Goal: Check status: Check status

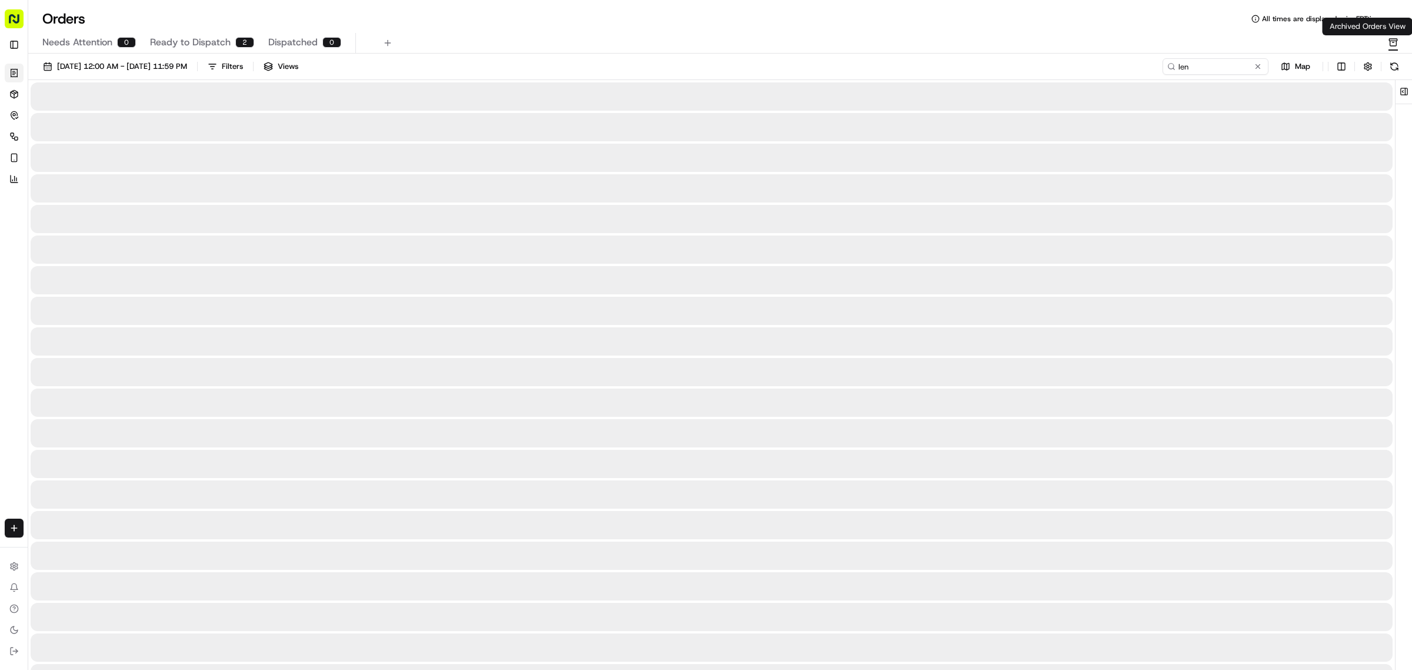
click at [1392, 35] on body "Cava - [PERSON_NAME] Springs [EMAIL_ADDRESS][DOMAIN_NAME] Toggle Sidebar Orders…" at bounding box center [706, 335] width 1412 height 670
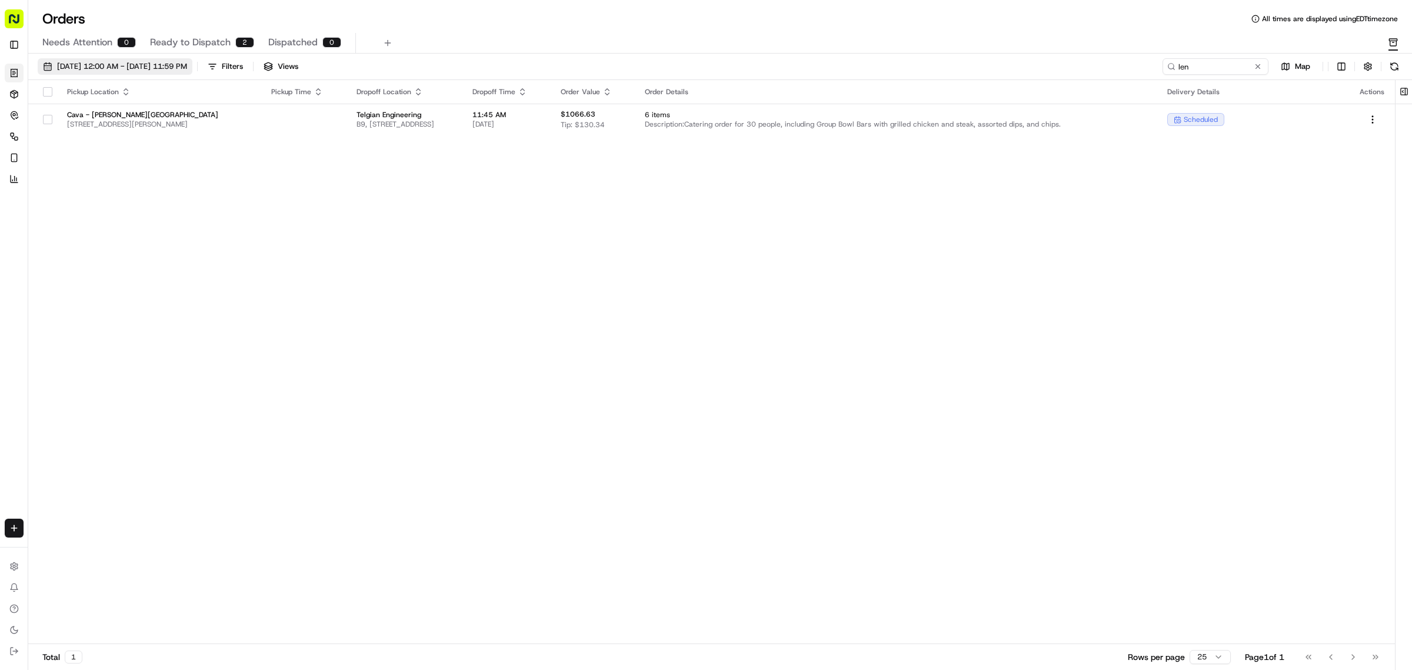
click at [153, 59] on button "[DATE] 12:00 AM - [DATE] 11:59 PM" at bounding box center [115, 66] width 155 height 16
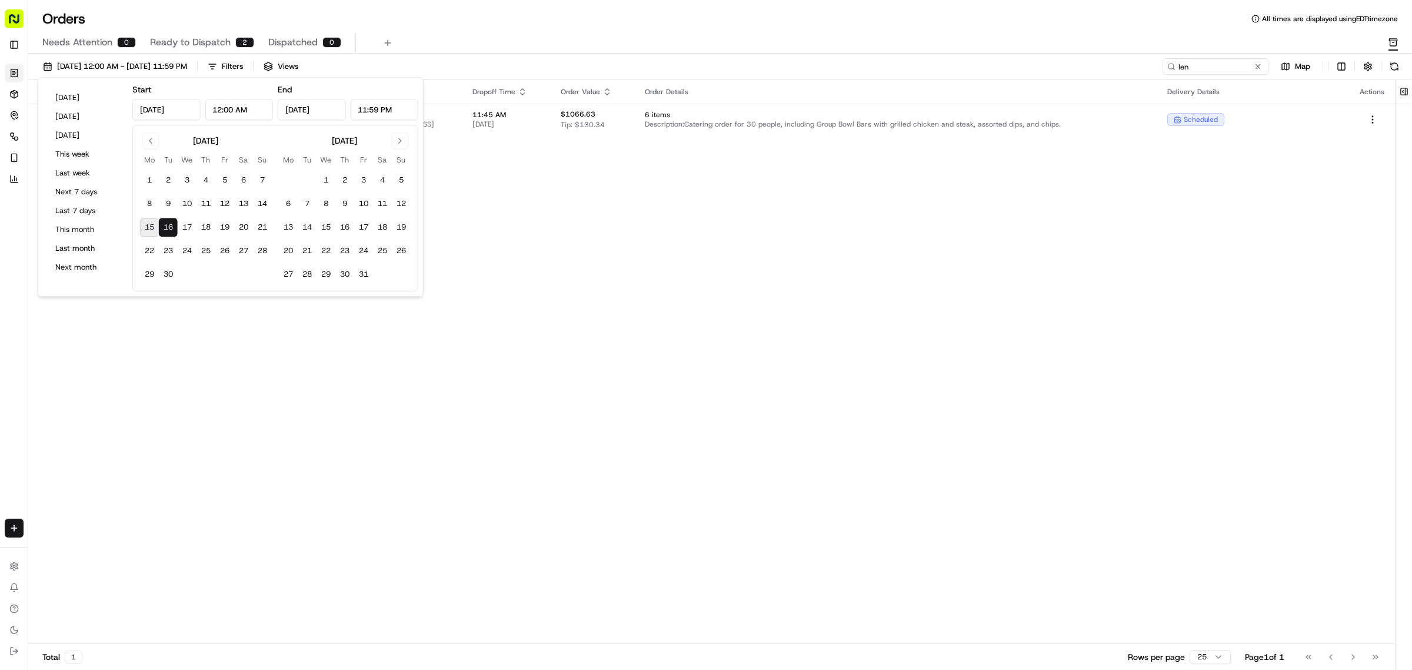
click at [169, 227] on button "16" at bounding box center [168, 227] width 19 height 19
click at [231, 361] on div "Pickup Location Pickup Time Dropoff Location Dropoff Time Order Value Order Det…" at bounding box center [711, 362] width 1367 height 564
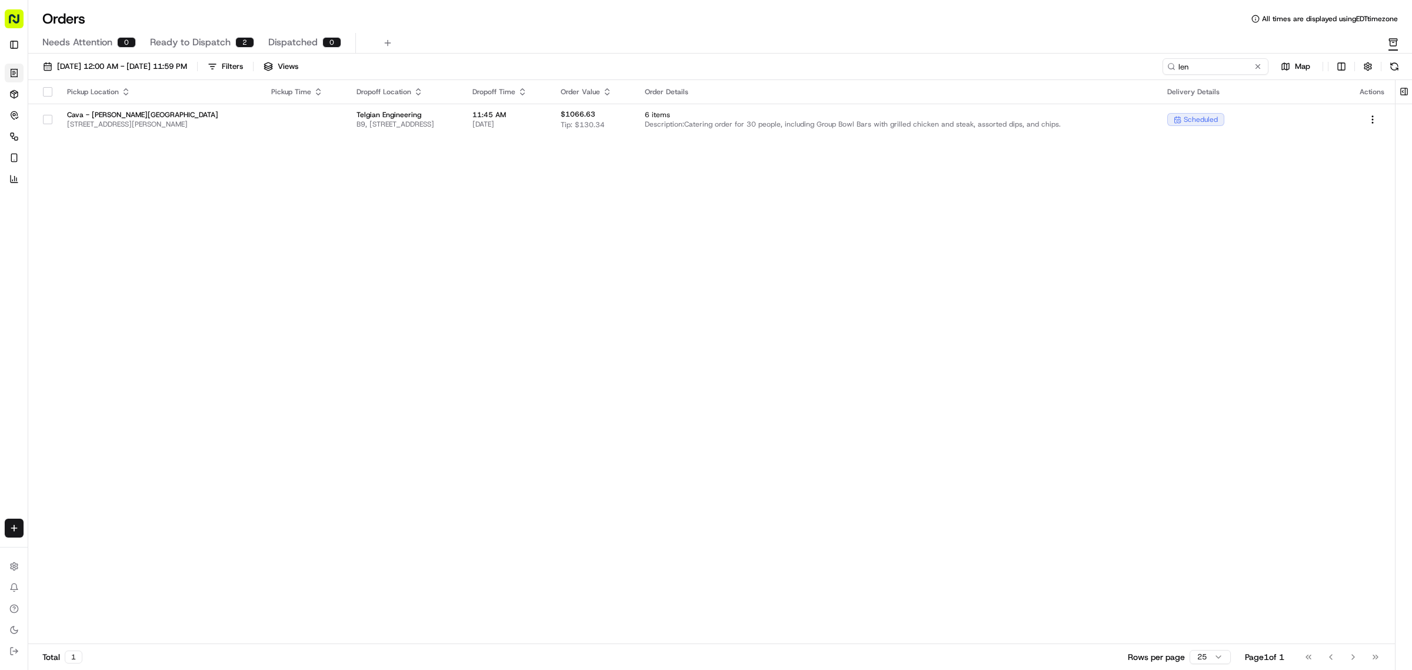
click at [220, 41] on span "Ready to Dispatch" at bounding box center [190, 42] width 81 height 14
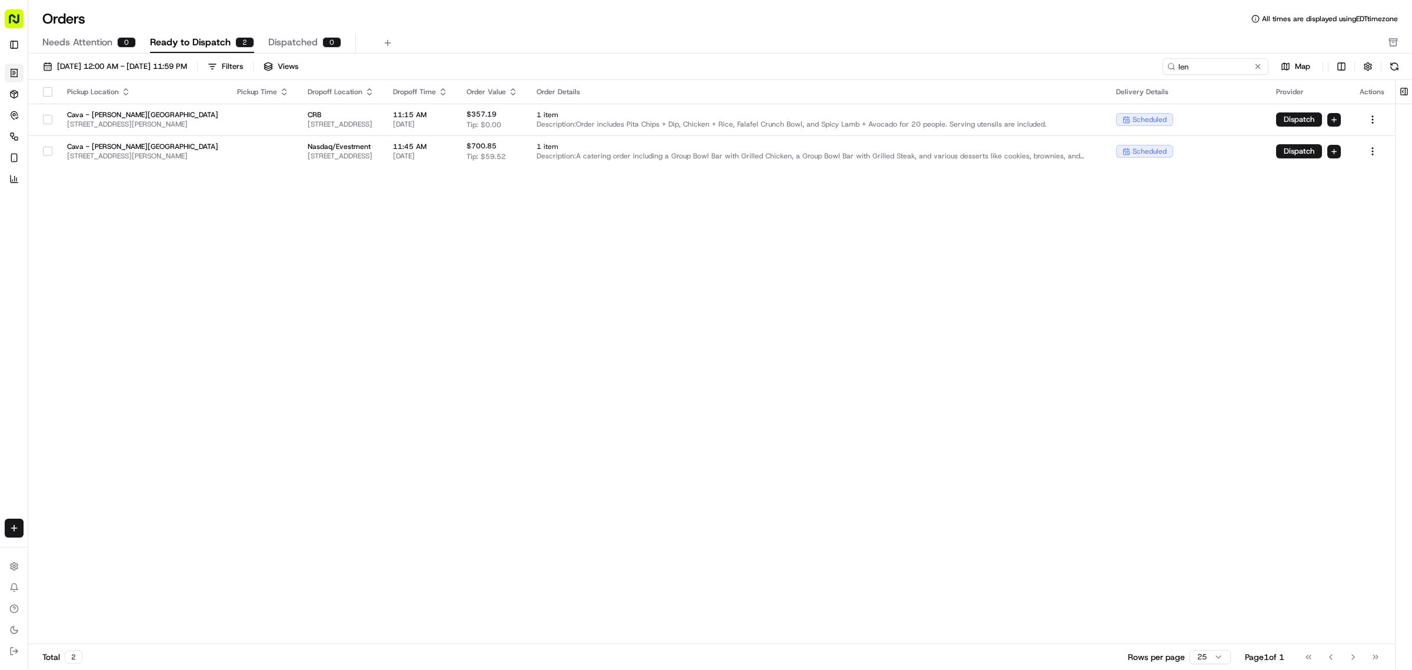
click at [1386, 40] on div "Needs Attention 0 Ready to Dispatch 2 Dispatched 0" at bounding box center [720, 43] width 1384 height 21
click at [1391, 44] on icon "button" at bounding box center [1393, 42] width 9 height 9
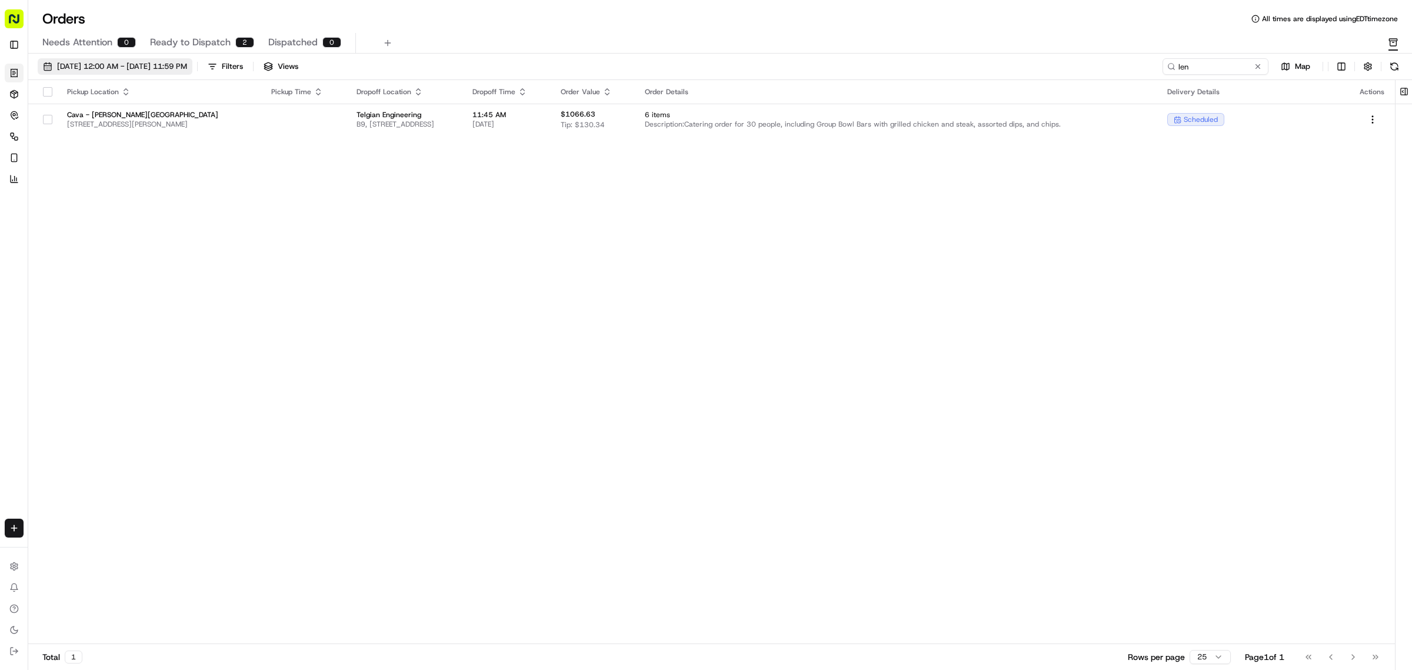
click at [181, 68] on span "[DATE] 12:00 AM - [DATE] 11:59 PM" at bounding box center [122, 66] width 130 height 11
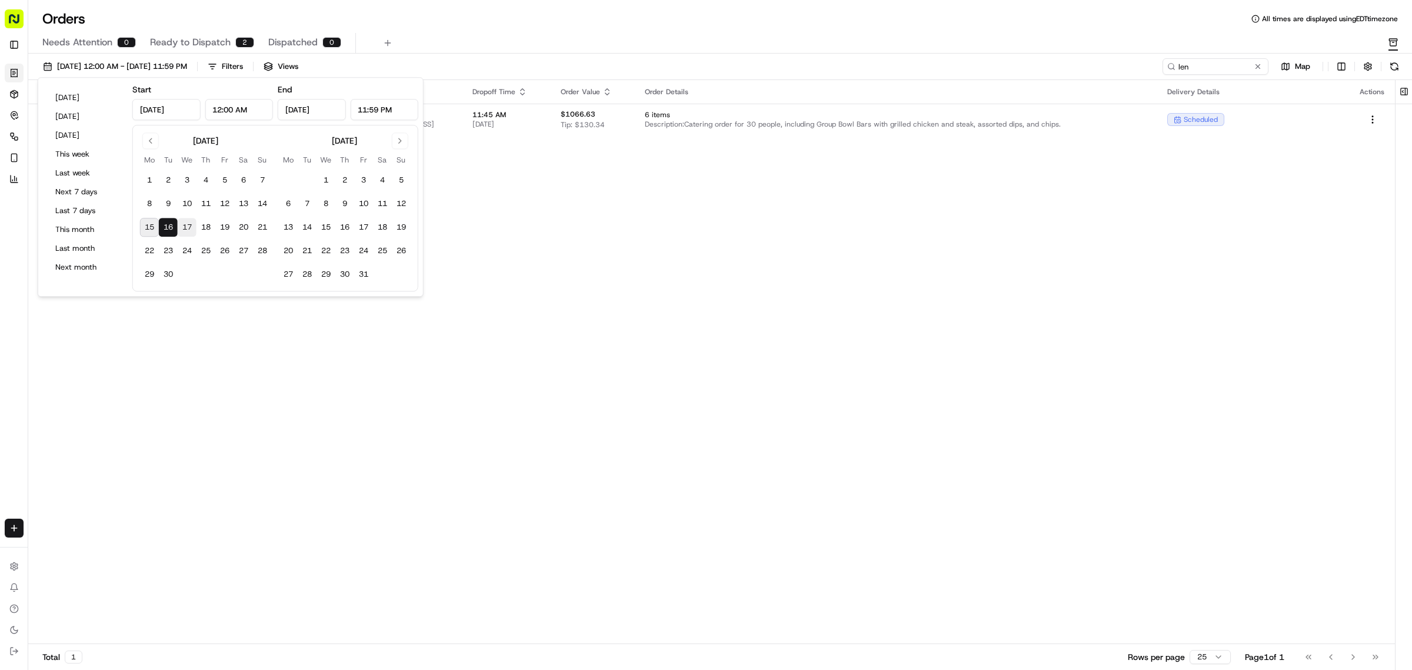
click at [191, 228] on button "17" at bounding box center [187, 227] width 19 height 19
type input "[DATE]"
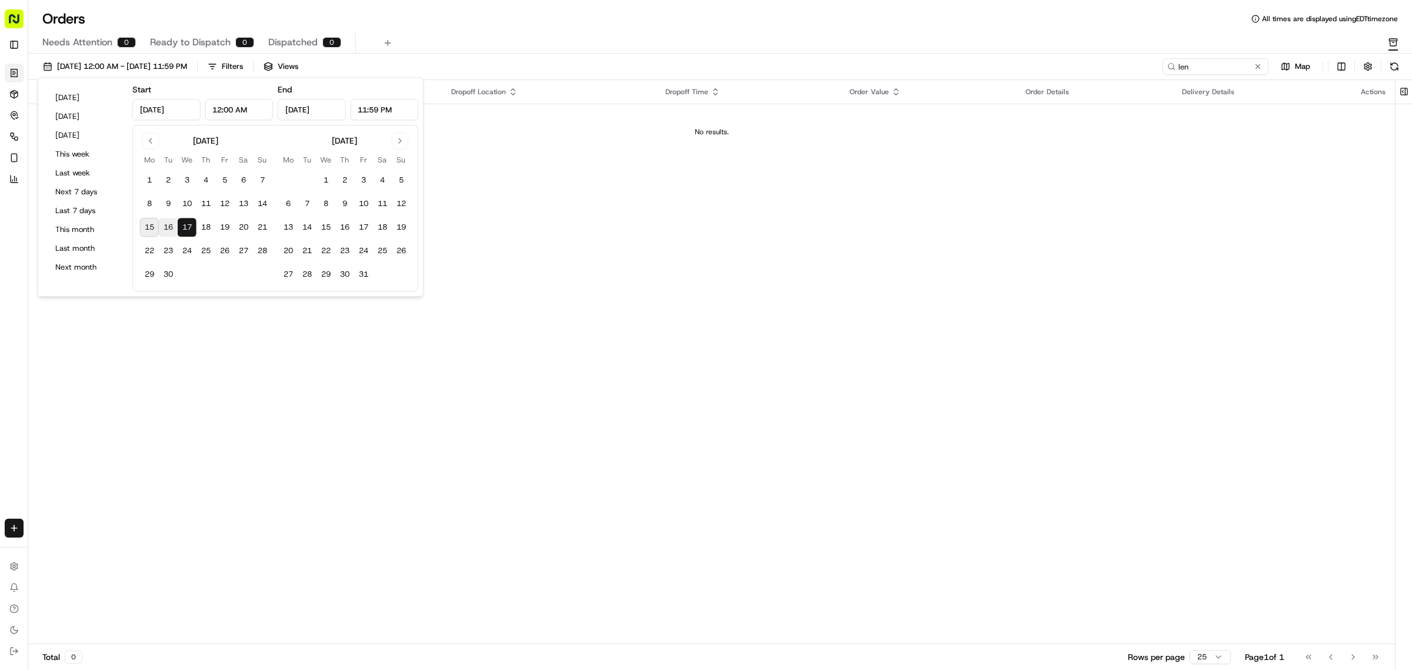
click at [177, 228] on button "16" at bounding box center [168, 227] width 19 height 19
type input "[DATE]"
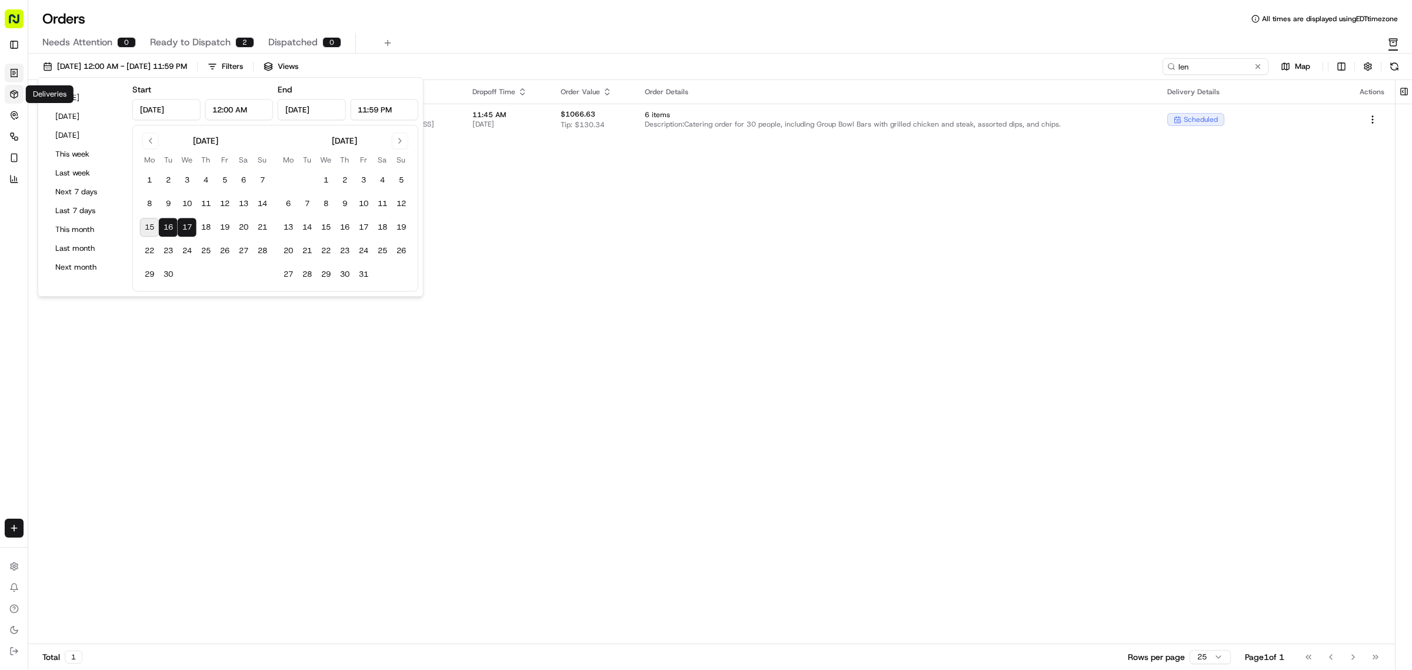
click at [15, 97] on icon at bounding box center [13, 93] width 9 height 9
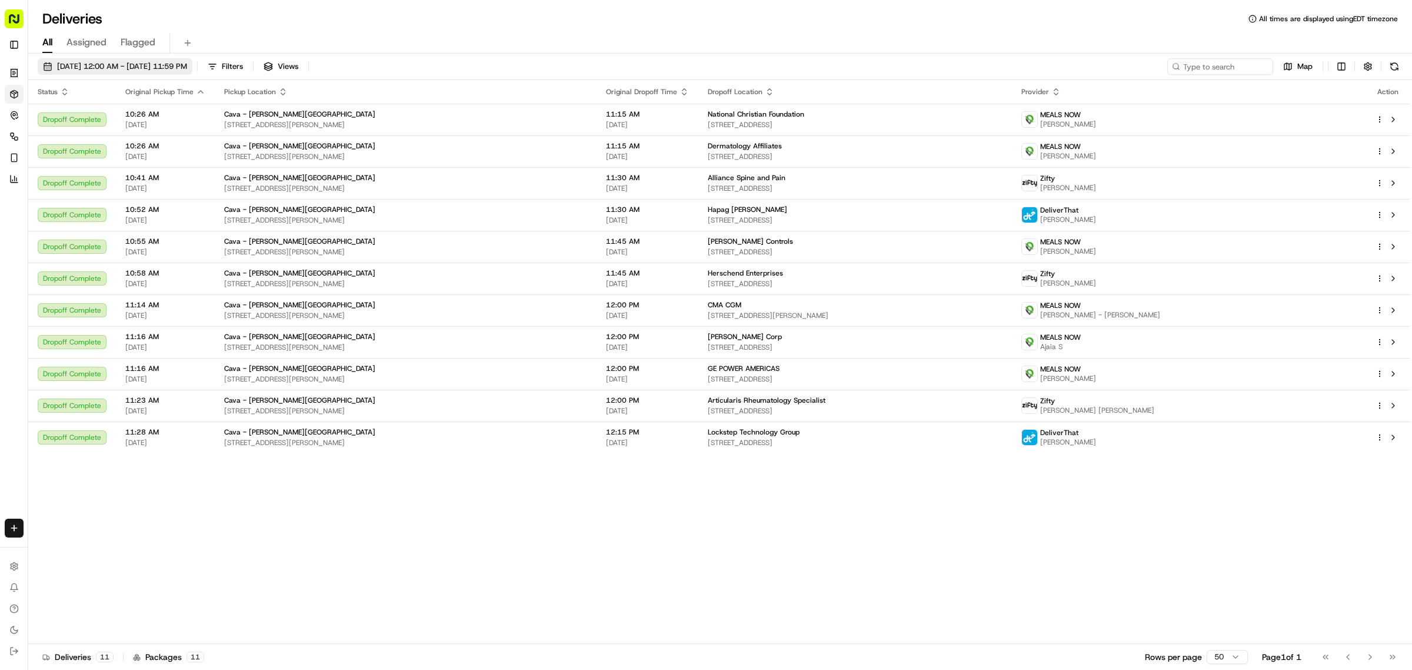
click at [93, 66] on span "[DATE] 12:00 AM - [DATE] 11:59 PM" at bounding box center [122, 66] width 130 height 11
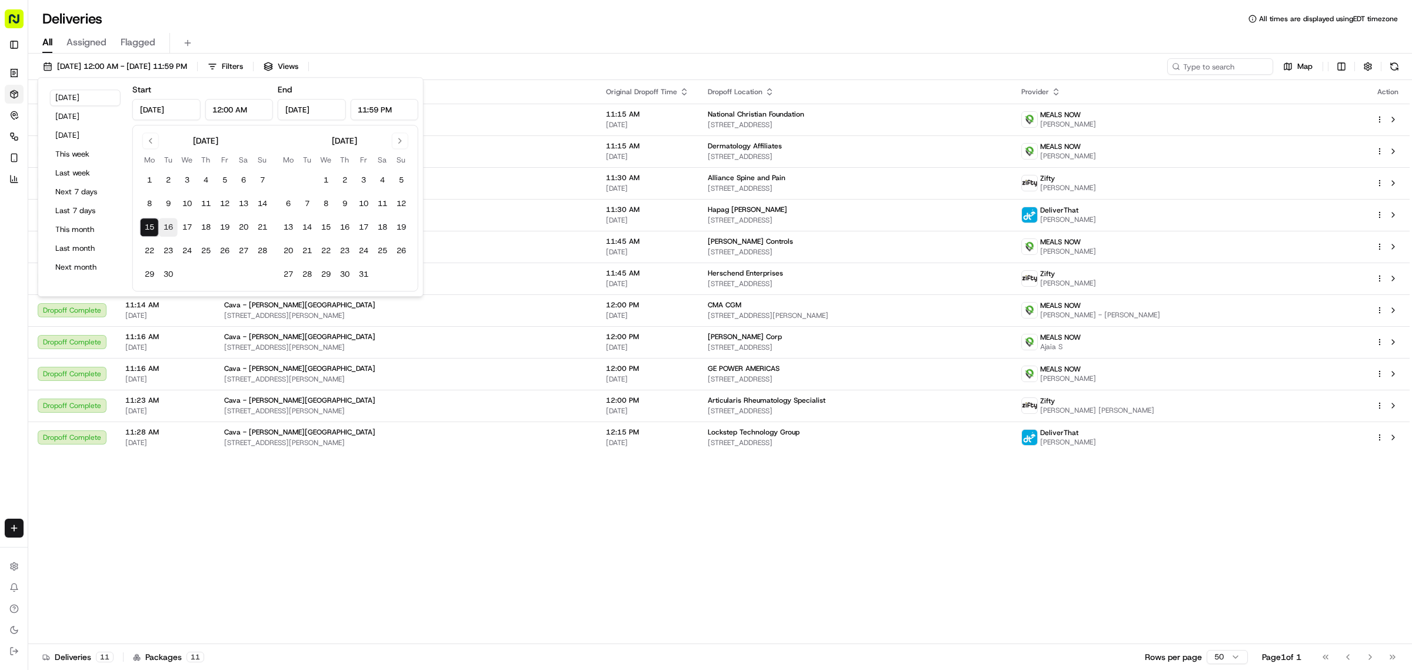
click at [169, 231] on button "16" at bounding box center [168, 227] width 19 height 19
type input "[DATE]"
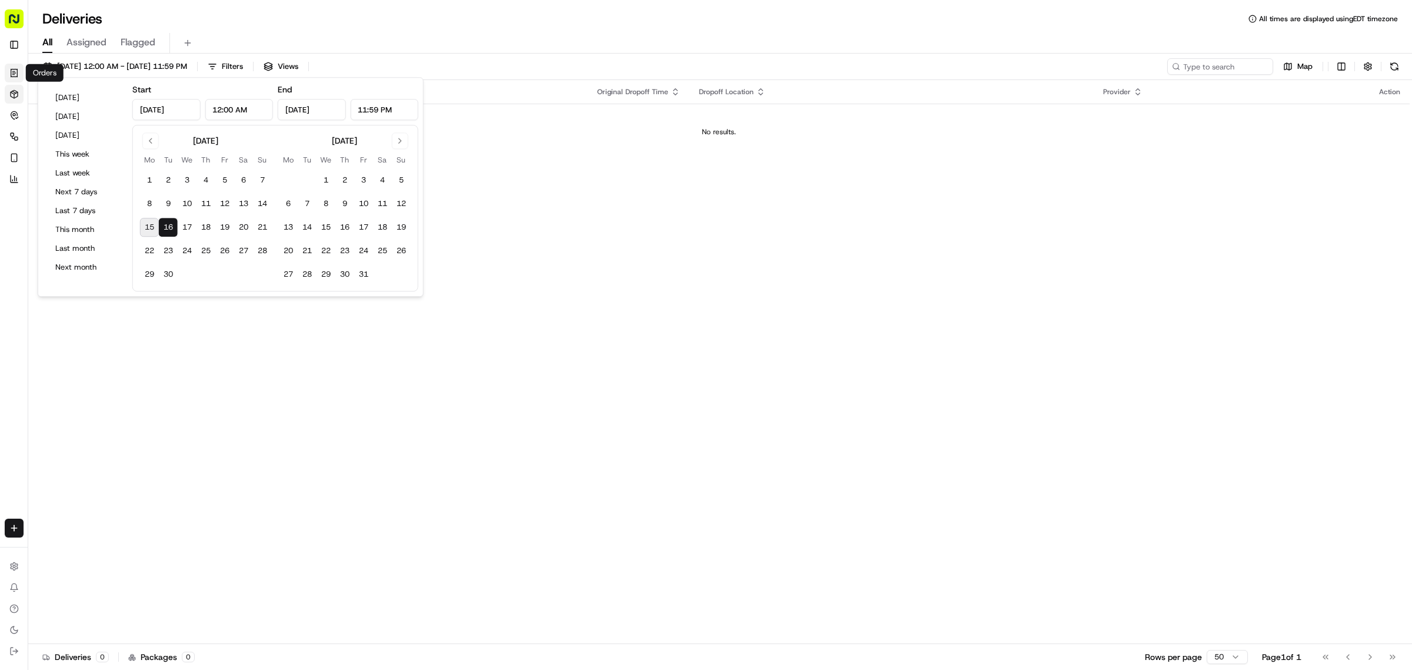
click at [16, 74] on icon at bounding box center [14, 73] width 6 height 8
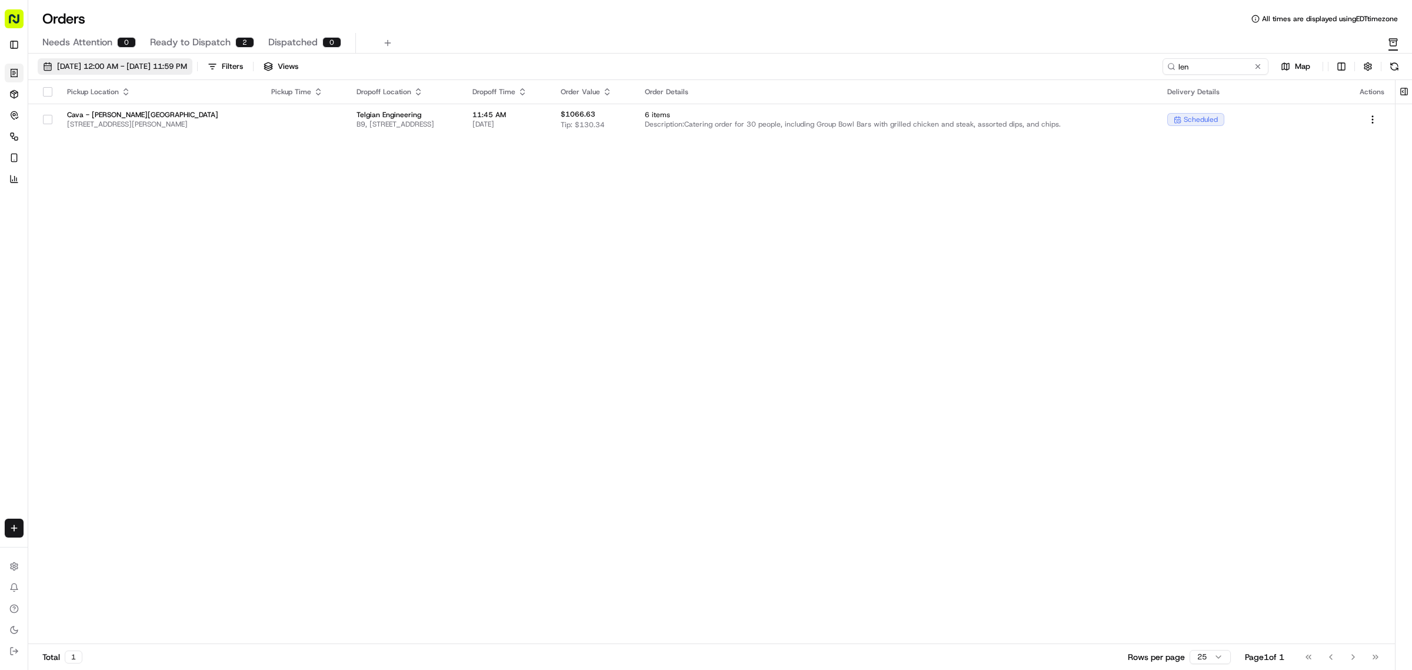
click at [122, 69] on span "[DATE] 12:00 AM - [DATE] 11:59 PM" at bounding box center [122, 66] width 130 height 11
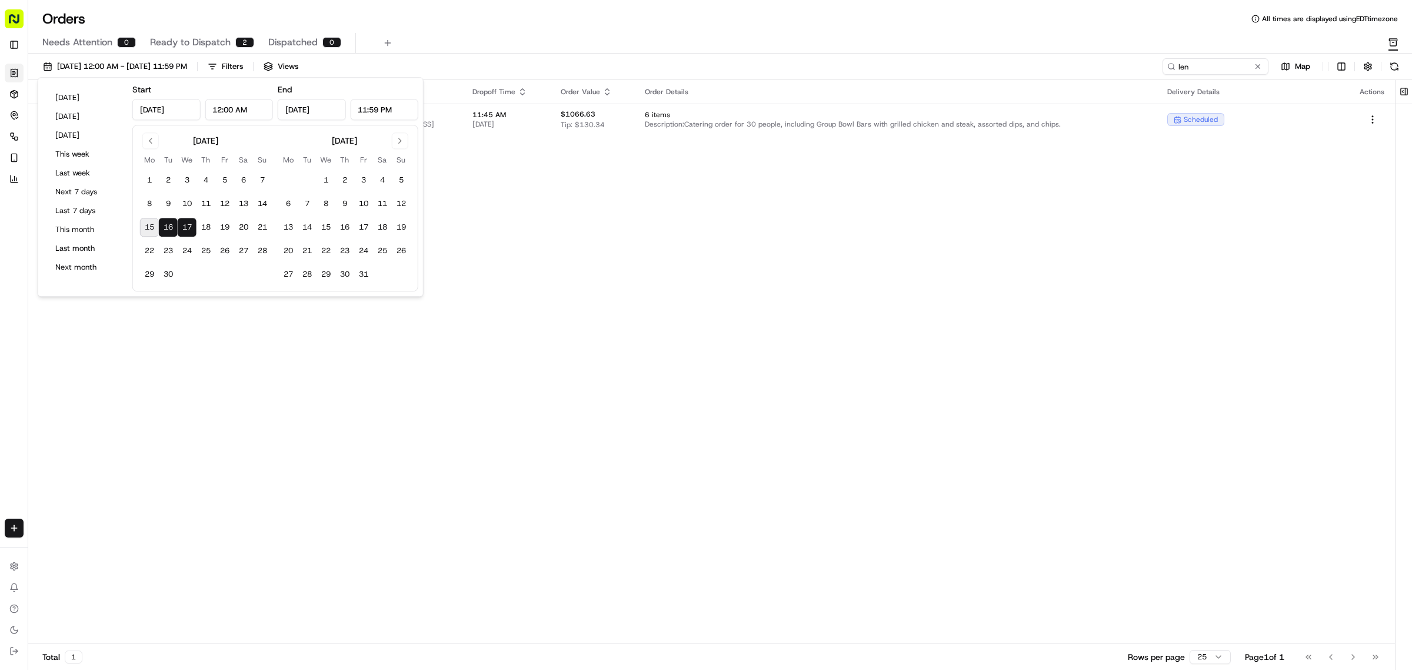
click at [172, 224] on button "16" at bounding box center [168, 227] width 19 height 19
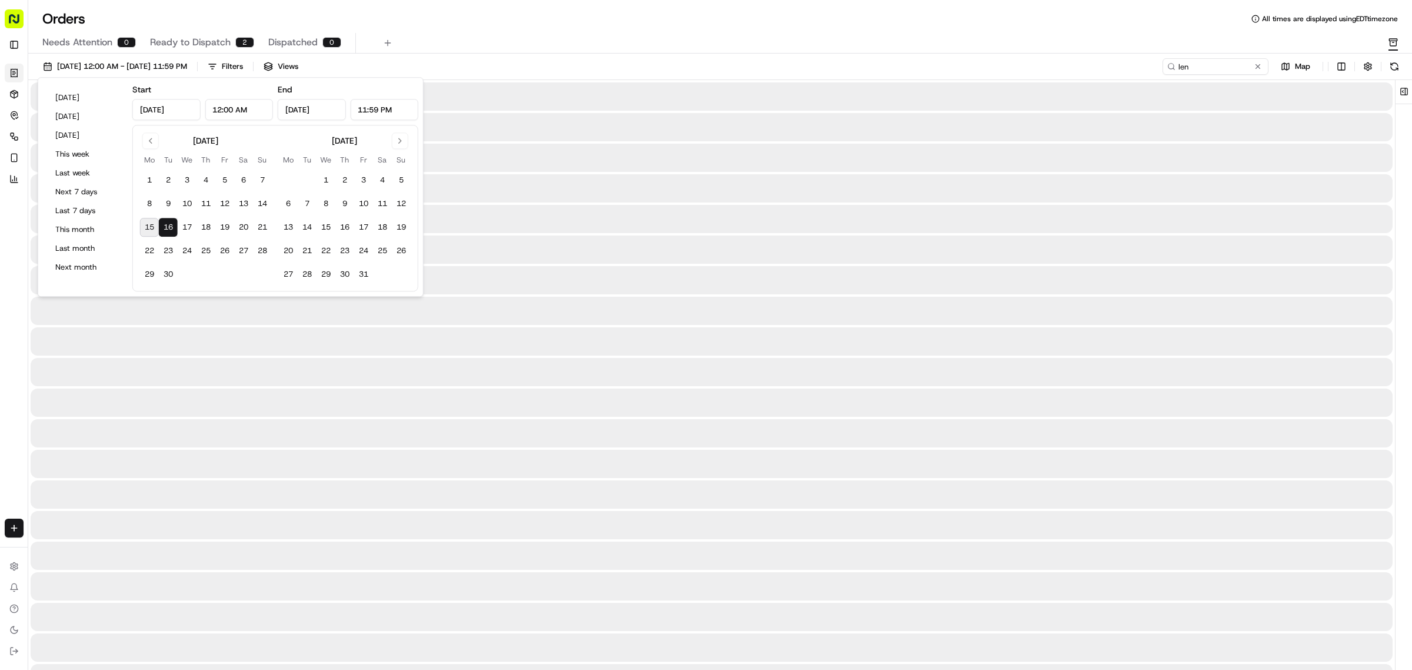
type input "[DATE]"
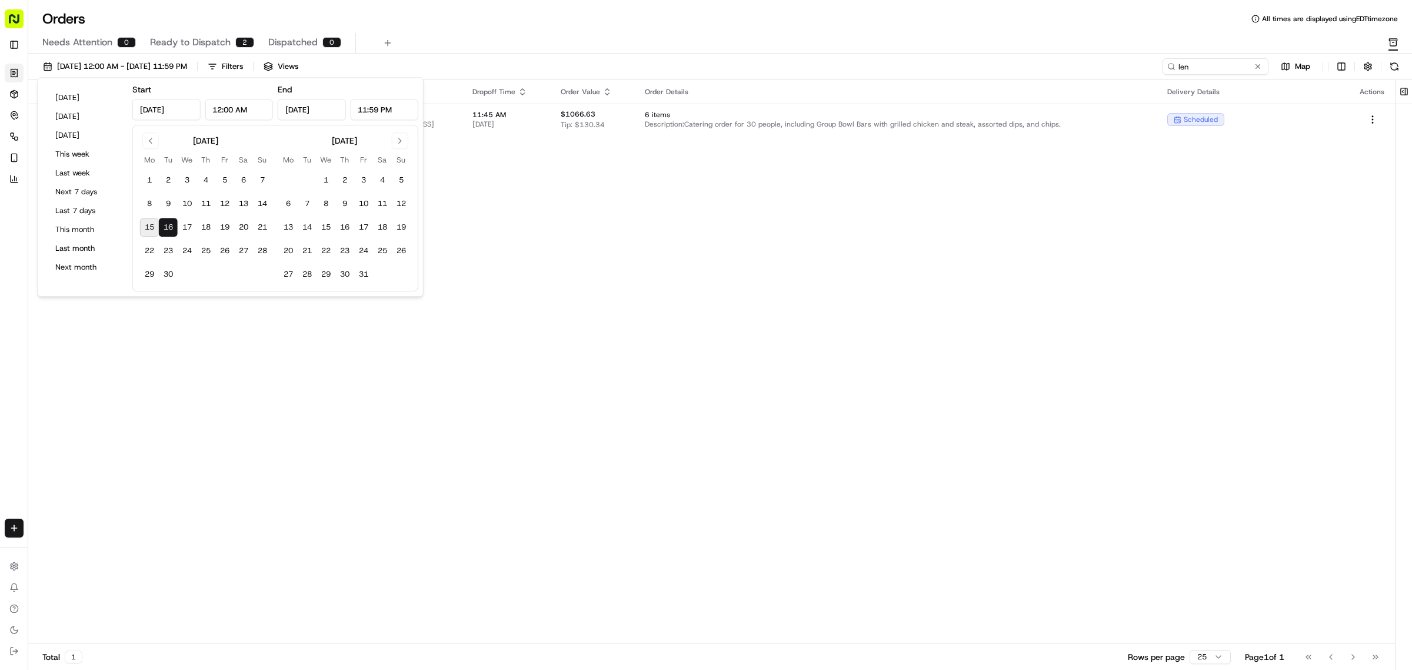
click at [597, 227] on div "Pickup Location Pickup Time Dropoff Location Dropoff Time Order Value Order Det…" at bounding box center [711, 362] width 1367 height 564
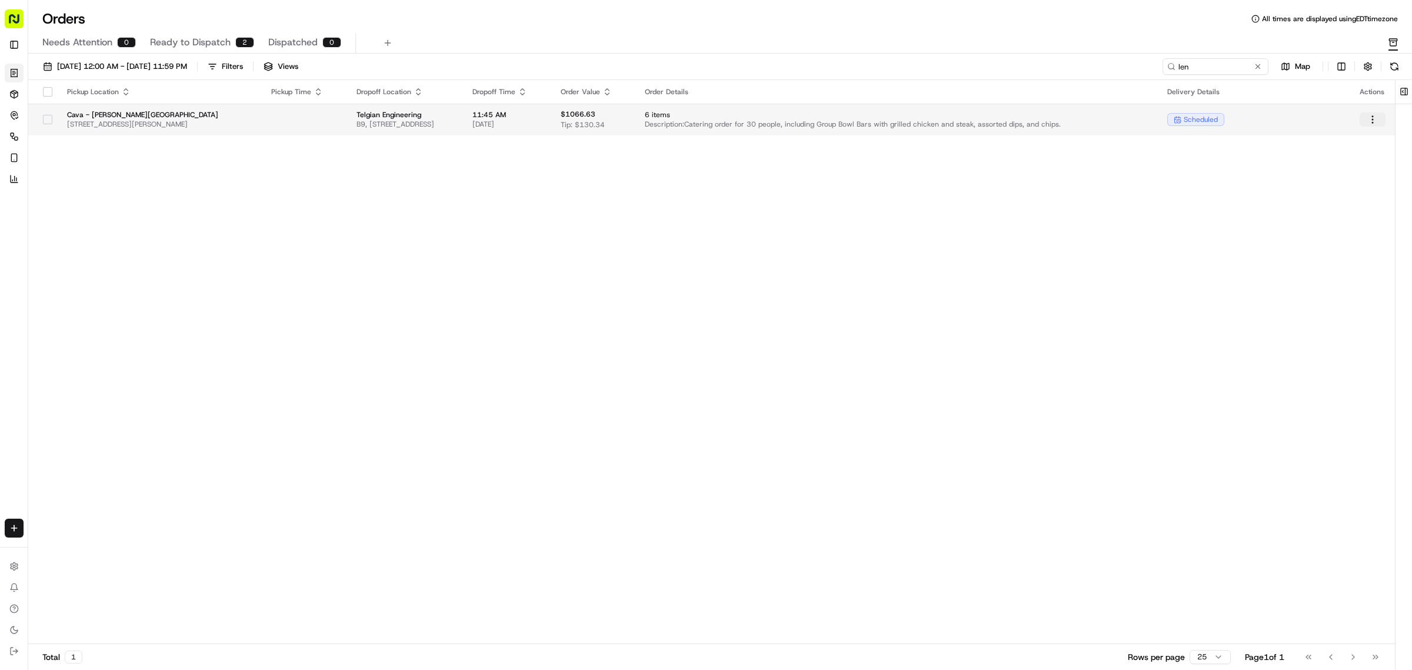
click at [1372, 124] on html "Cava - [PERSON_NAME] Springs [EMAIL_ADDRESS][DOMAIN_NAME] Toggle Sidebar Orders…" at bounding box center [706, 335] width 1412 height 670
click at [990, 281] on html "Cava - [PERSON_NAME] Springs [EMAIL_ADDRESS][DOMAIN_NAME] Toggle Sidebar Orders…" at bounding box center [706, 335] width 1412 height 670
click at [1258, 63] on button at bounding box center [1258, 67] width 12 height 12
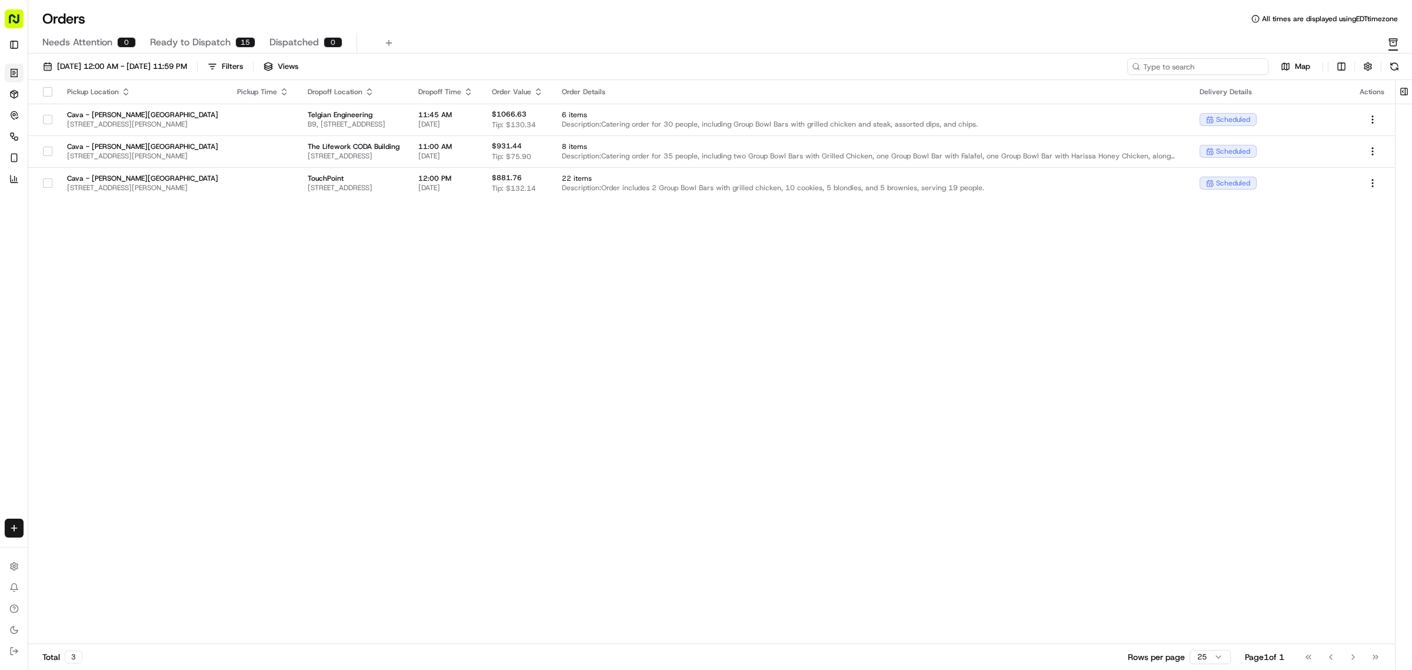
click at [1255, 69] on input at bounding box center [1198, 66] width 141 height 16
paste input "10192-4943526-6635294"
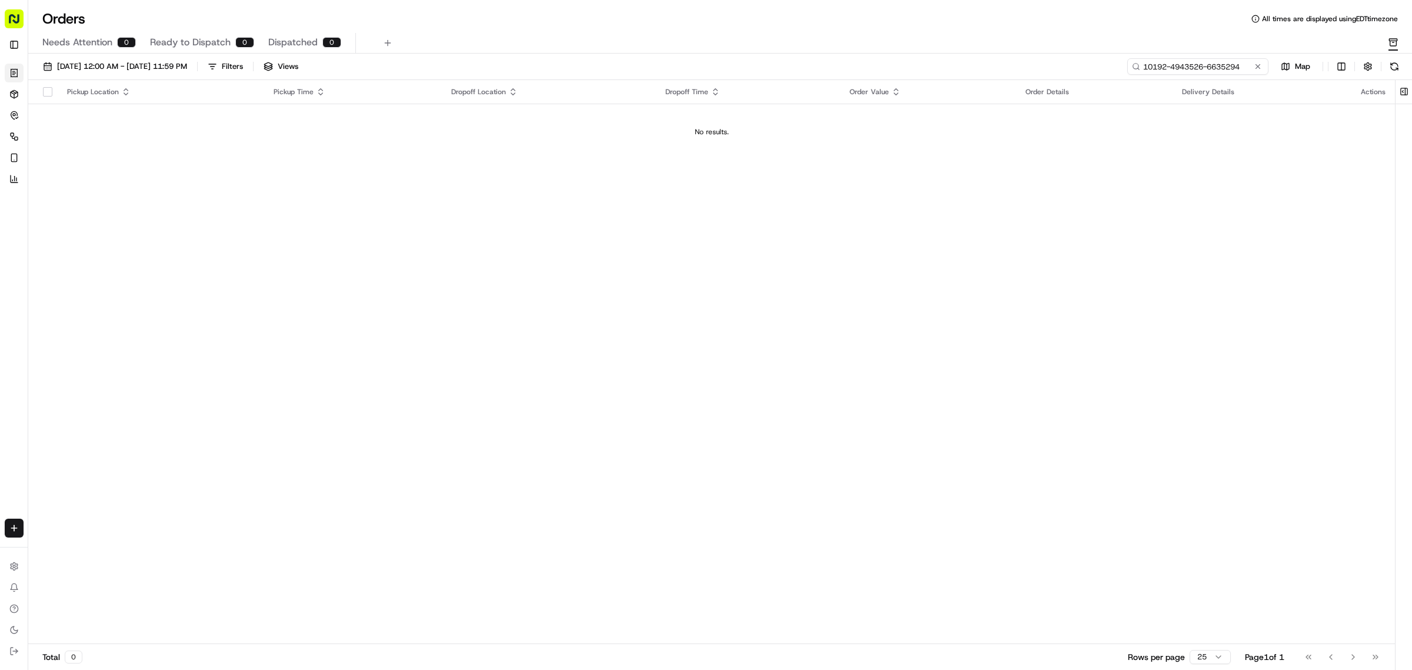
type input "10192-4943526-6635294"
click at [1392, 41] on rect "button" at bounding box center [1393, 40] width 8 height 2
click at [1263, 63] on input "10192-4943526-6635294" at bounding box center [1198, 66] width 141 height 16
click at [1257, 62] on button at bounding box center [1258, 67] width 12 height 12
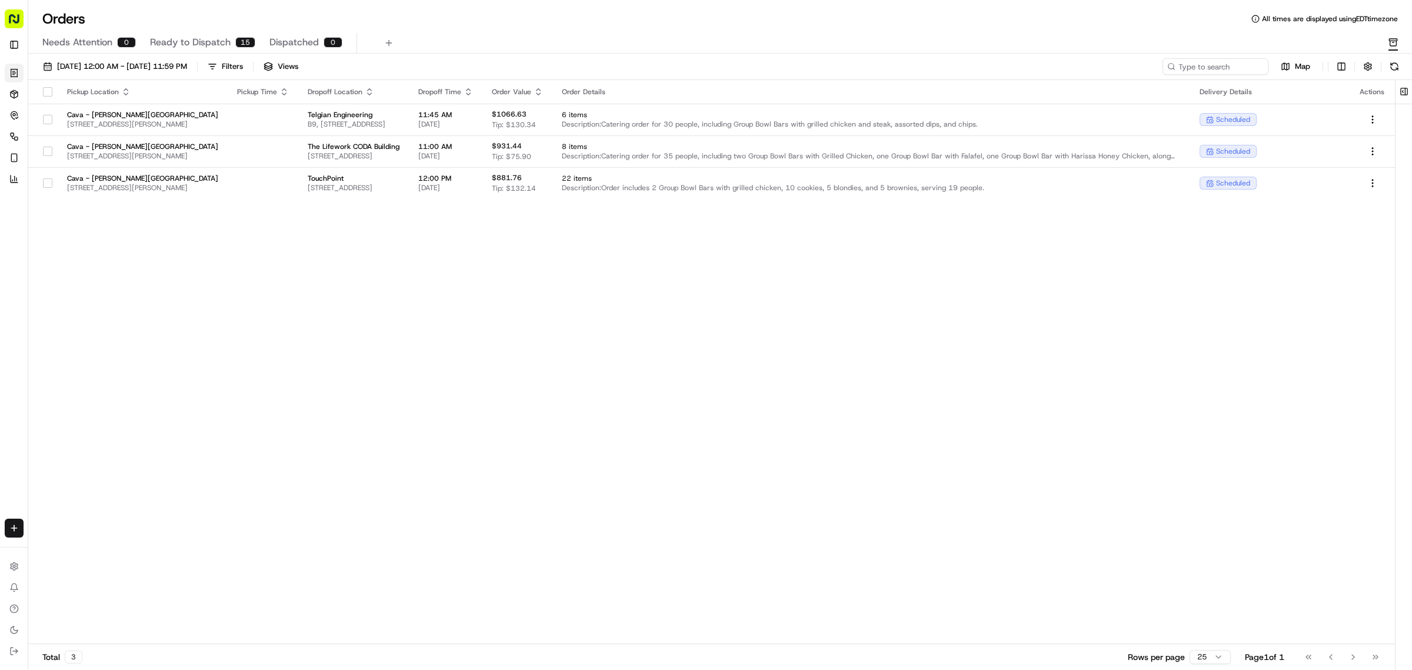
click at [784, 320] on div "Pickup Location Pickup Time Dropoff Location Dropoff Time Order Value Order Det…" at bounding box center [711, 362] width 1367 height 564
